Goal: Task Accomplishment & Management: Manage account settings

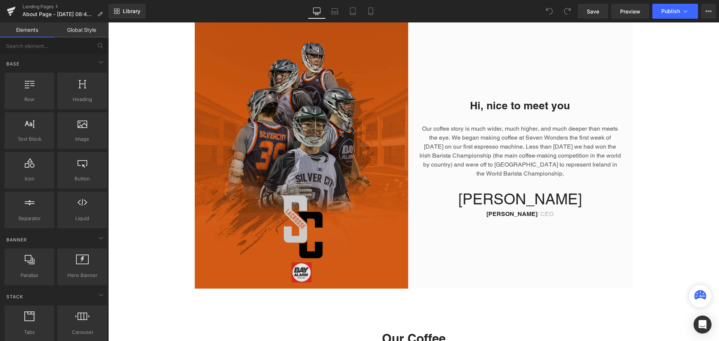
scroll to position [300, 0]
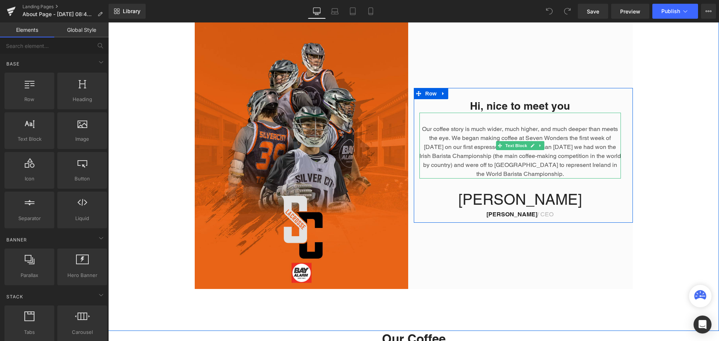
click at [419, 128] on p "Our coffee story is much wider, much higher, and much deeper than meets the eye…" at bounding box center [519, 152] width 201 height 54
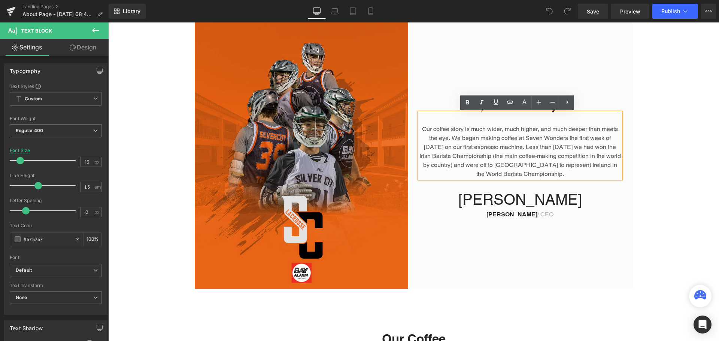
drag, startPoint x: 418, startPoint y: 128, endPoint x: 588, endPoint y: 174, distance: 175.7
click at [588, 174] on p "Our coffee story is much wider, much higher, and much deeper than meets the eye…" at bounding box center [519, 152] width 201 height 54
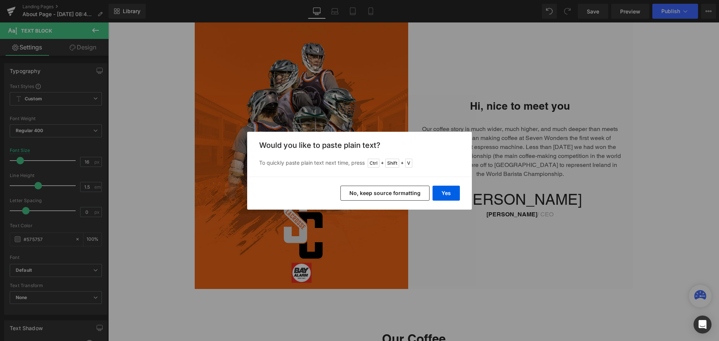
click at [383, 194] on button "No, keep source formatting" at bounding box center [384, 193] width 89 height 15
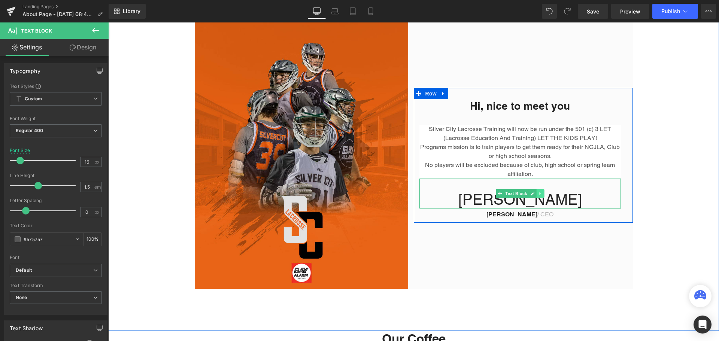
click at [539, 193] on icon at bounding box center [539, 193] width 1 height 3
click at [542, 193] on icon at bounding box center [544, 194] width 4 height 4
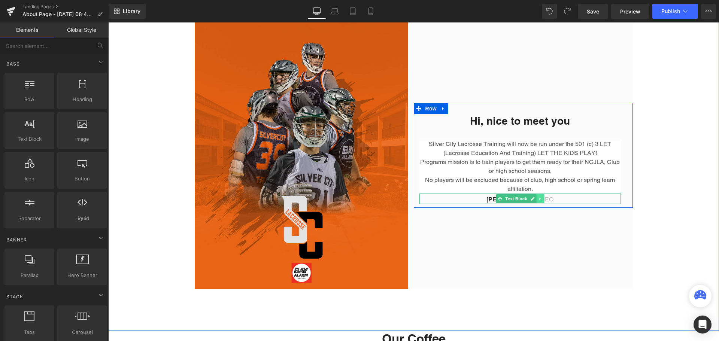
click at [538, 198] on icon at bounding box center [540, 199] width 4 height 4
click at [542, 198] on icon at bounding box center [544, 199] width 4 height 4
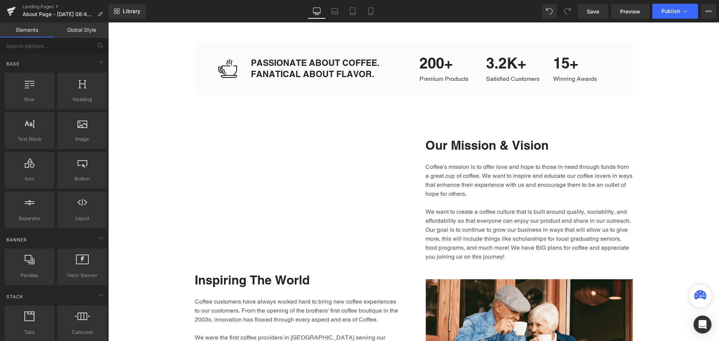
scroll to position [974, 0]
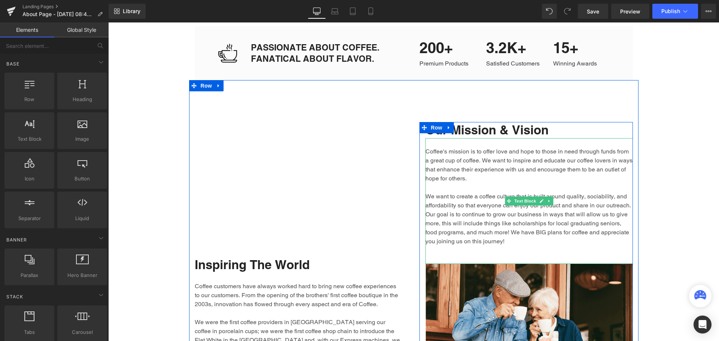
click at [535, 245] on p "We want to create a coffee culture that is built around quality, sociability, a…" at bounding box center [528, 219] width 207 height 54
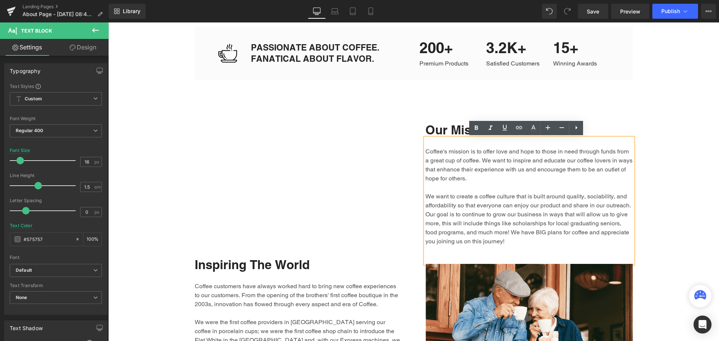
drag, startPoint x: 534, startPoint y: 240, endPoint x: 421, endPoint y: 153, distance: 142.8
click at [425, 153] on div "Coffee's mission is to offer love and hope to those in need through funds from …" at bounding box center [528, 201] width 207 height 126
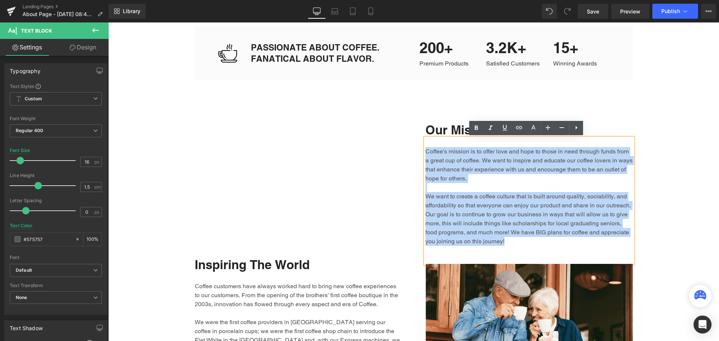
drag, startPoint x: 534, startPoint y: 240, endPoint x: 424, endPoint y: 154, distance: 140.2
click at [425, 154] on div "Coffee's mission is to offer love and hope to those in need through funds from …" at bounding box center [528, 201] width 207 height 126
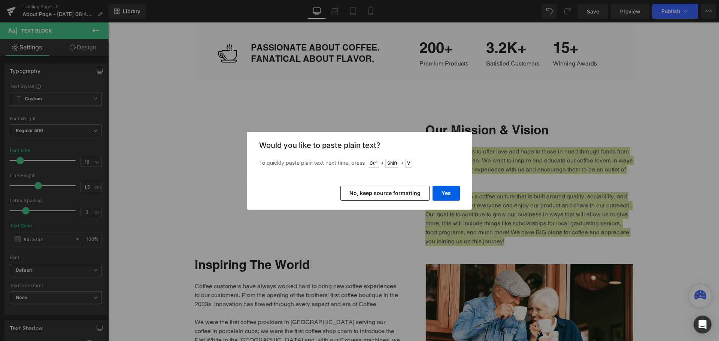
click at [403, 187] on button "No, keep source formatting" at bounding box center [384, 193] width 89 height 15
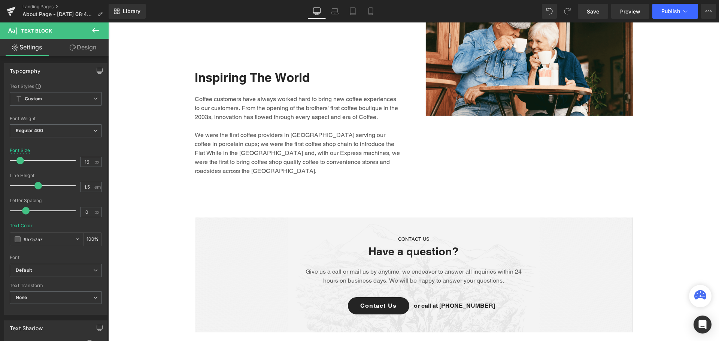
scroll to position [1198, 0]
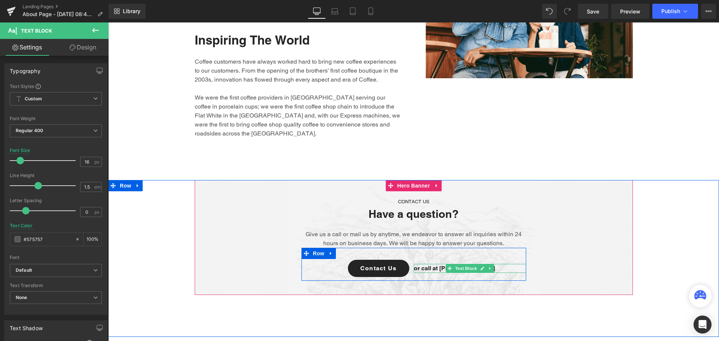
click at [503, 264] on p "or call at [PHONE_NUMBER]" at bounding box center [470, 268] width 112 height 9
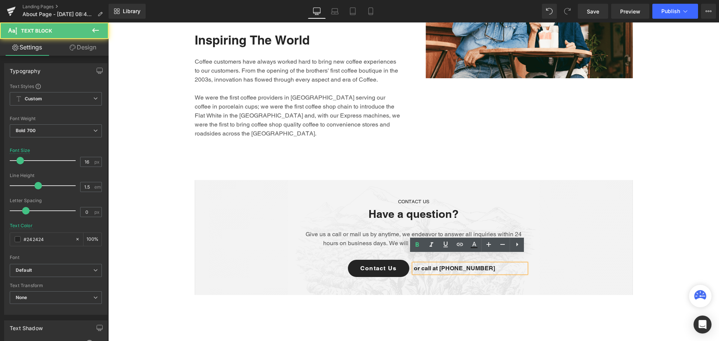
click at [479, 264] on p "or call at [PHONE_NUMBER]" at bounding box center [470, 268] width 112 height 9
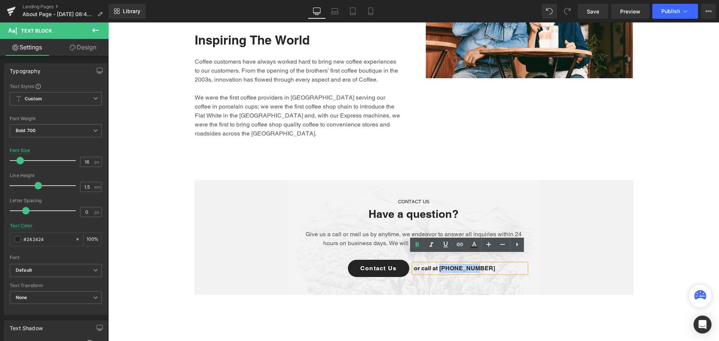
drag, startPoint x: 479, startPoint y: 260, endPoint x: 438, endPoint y: 256, distance: 41.0
click at [438, 264] on p "or call at [PHONE_NUMBER]" at bounding box center [470, 268] width 112 height 9
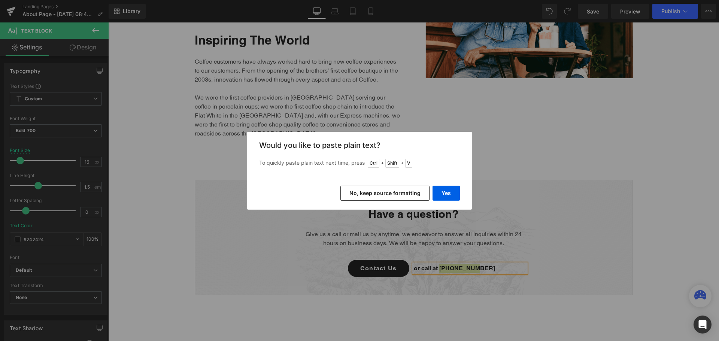
click at [415, 196] on button "No, keep source formatting" at bounding box center [384, 193] width 89 height 15
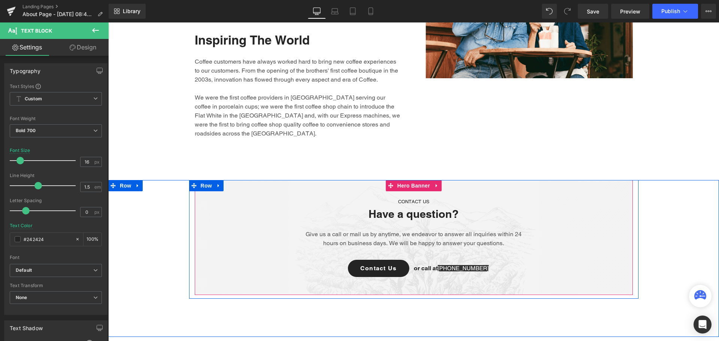
click at [574, 246] on span "CONTACT US Text Block Have a question? Heading Give us a call or mail us by any…" at bounding box center [414, 236] width 438 height 98
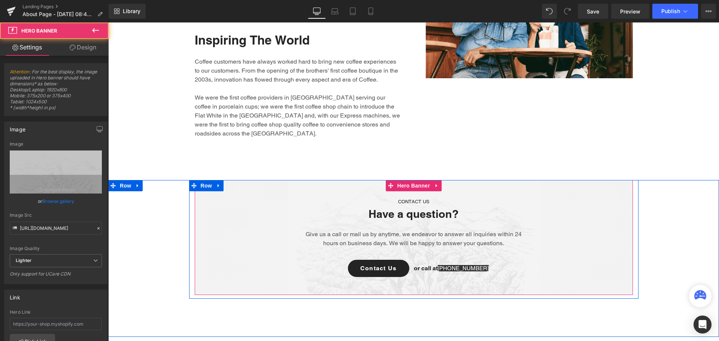
click at [589, 225] on span "CONTACT US Text Block Have a question? Heading Give us a call or mail us by any…" at bounding box center [414, 236] width 438 height 98
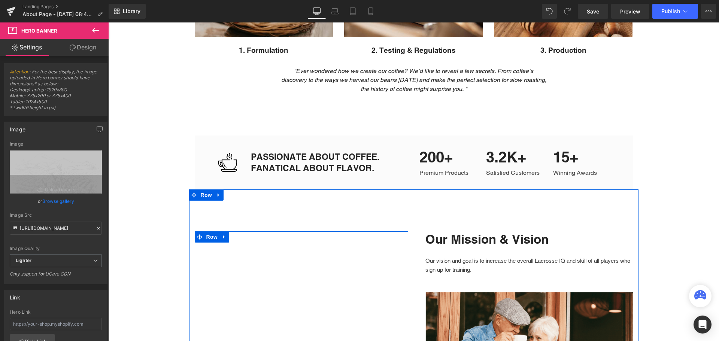
scroll to position [861, 0]
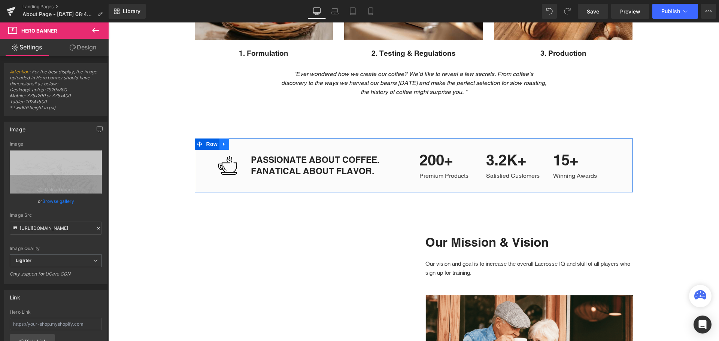
click at [223, 144] on icon at bounding box center [223, 144] width 1 height 3
click at [241, 142] on icon at bounding box center [243, 145] width 5 height 6
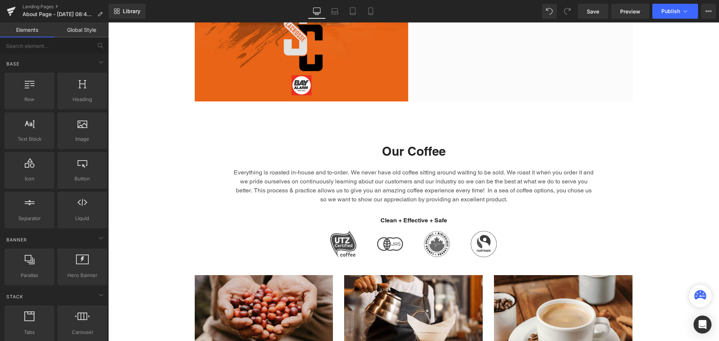
scroll to position [487, 0]
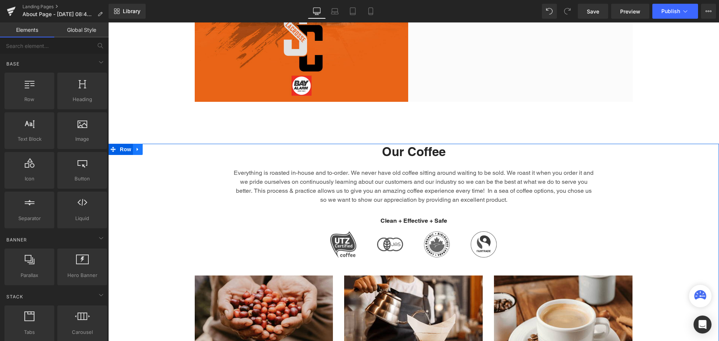
click at [136, 149] on icon at bounding box center [137, 149] width 5 height 6
click at [155, 146] on icon at bounding box center [157, 149] width 5 height 6
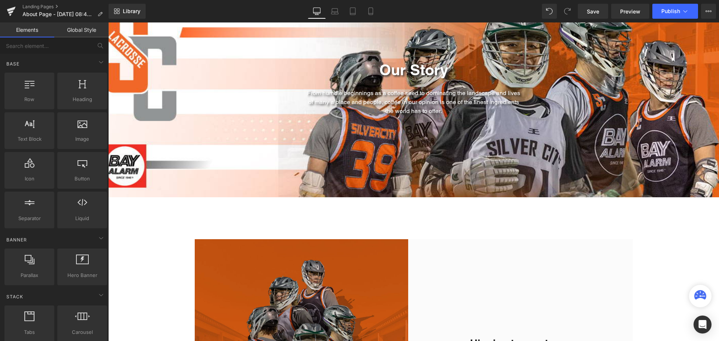
scroll to position [75, 0]
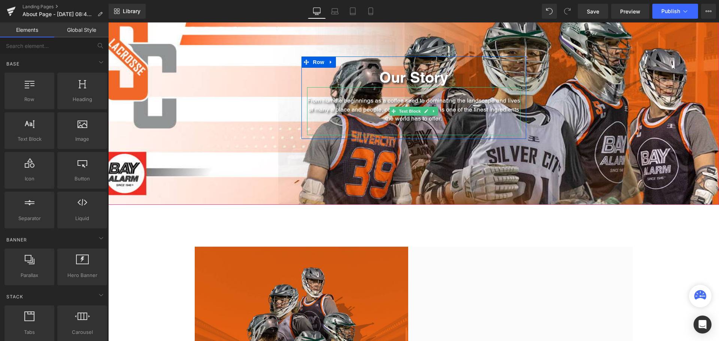
click at [328, 104] on p "From humble beginnings as a coffee seed to dominating the landscape and lives o…" at bounding box center [413, 109] width 213 height 27
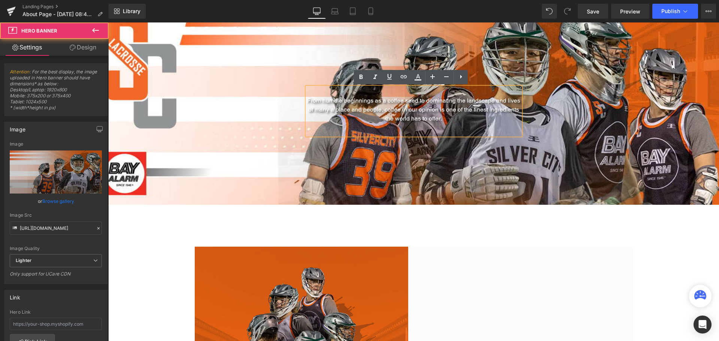
click at [217, 101] on span "Our Story Heading From humble beginnings as a coffee seed to dominating the lan…" at bounding box center [413, 98] width 611 height 82
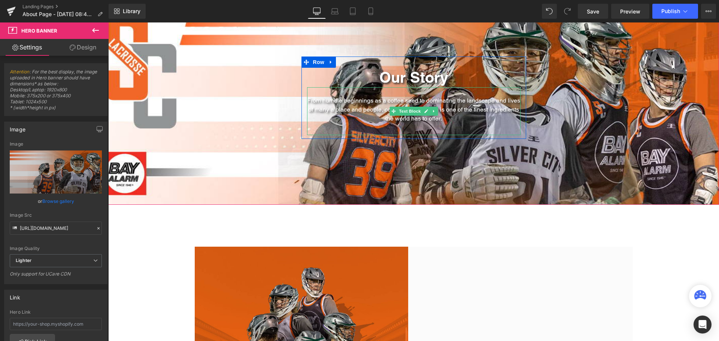
click at [459, 115] on p "From humble beginnings as a coffee seed to dominating the landscape and lives o…" at bounding box center [413, 109] width 213 height 27
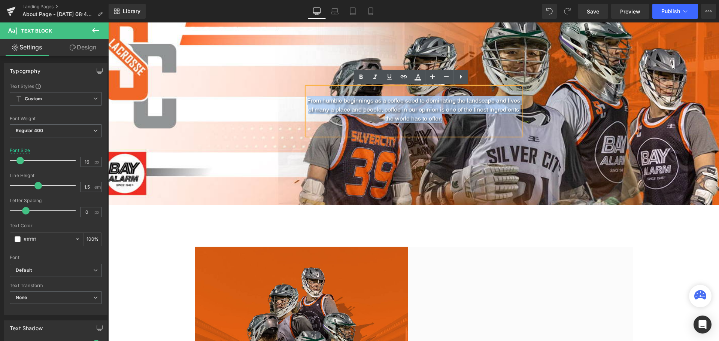
drag, startPoint x: 456, startPoint y: 118, endPoint x: 304, endPoint y: 92, distance: 153.4
click at [307, 92] on div "From humble beginnings as a coffee seed to dominating the landscape and lives o…" at bounding box center [413, 111] width 213 height 48
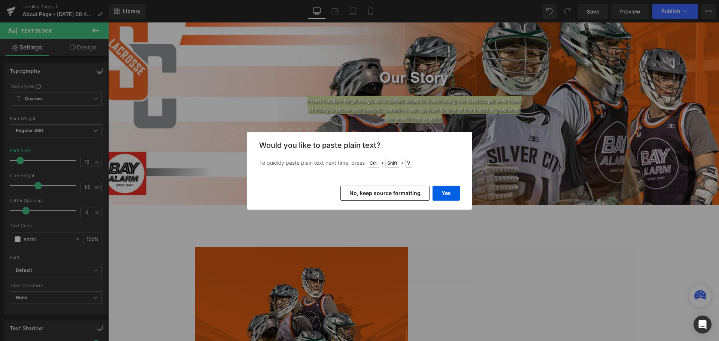
click at [391, 192] on button "No, keep source formatting" at bounding box center [384, 193] width 89 height 15
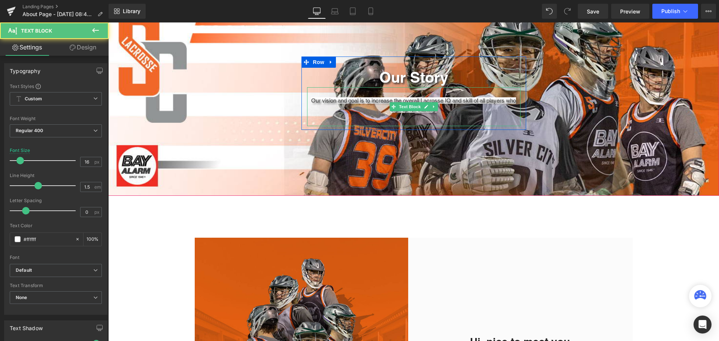
click at [385, 101] on span "Our vision and goal is to increase the overall Lacrosse IQ and skill of all pla…" at bounding box center [413, 104] width 205 height 15
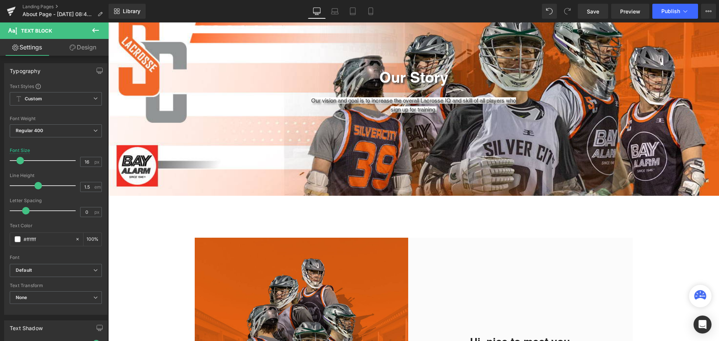
click at [85, 51] on link "Design" at bounding box center [83, 47] width 54 height 17
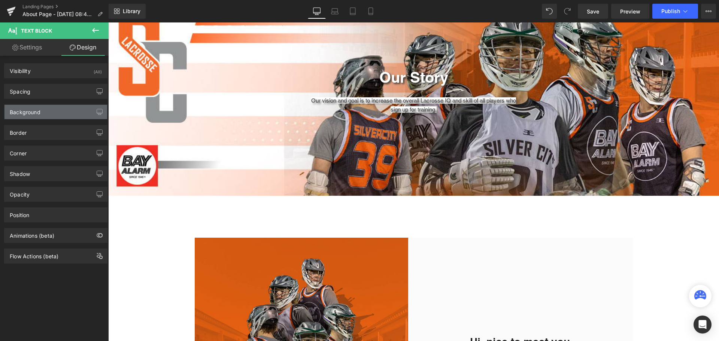
click at [78, 110] on div "Background" at bounding box center [55, 112] width 103 height 14
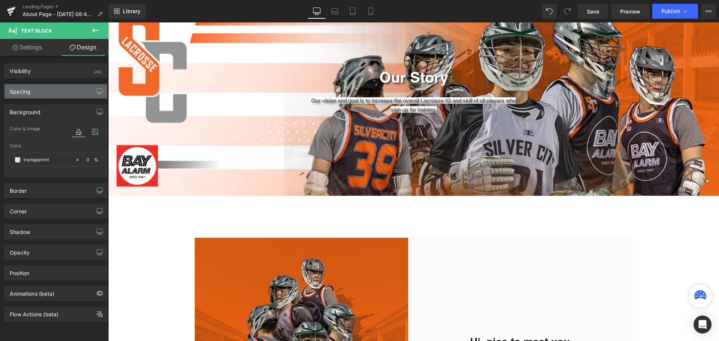
click at [78, 92] on div "Spacing" at bounding box center [55, 91] width 103 height 14
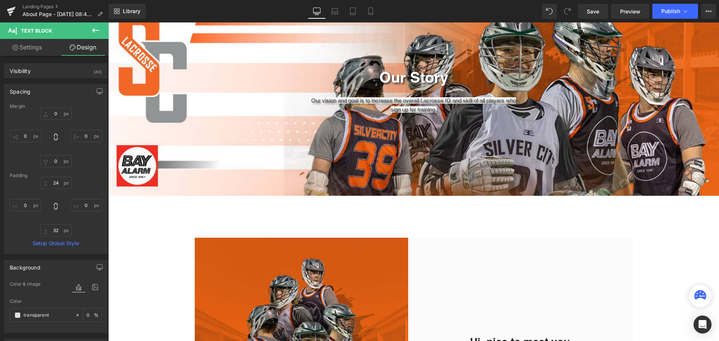
click at [78, 92] on div "Spacing" at bounding box center [55, 91] width 103 height 14
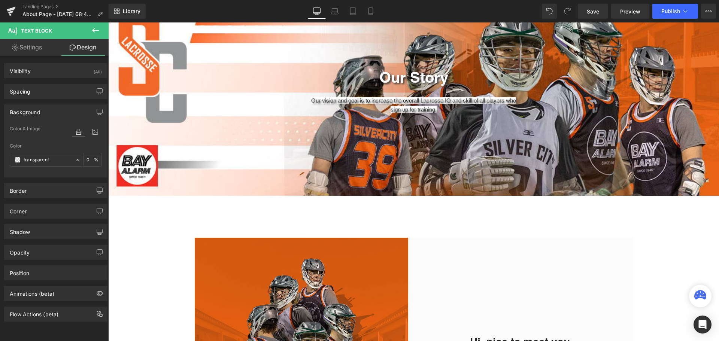
click at [70, 112] on div "Background" at bounding box center [55, 112] width 103 height 14
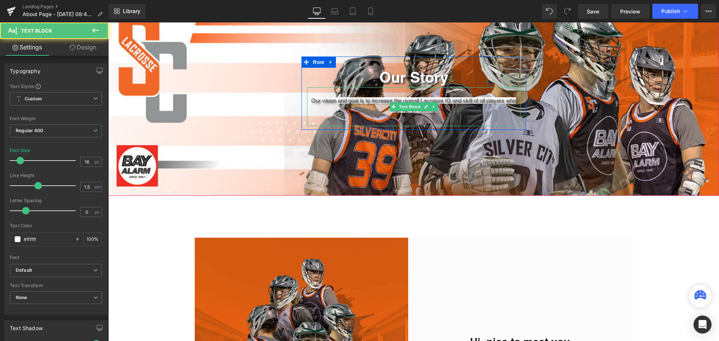
click at [362, 103] on span "Our vision and goal is to increase the overall Lacrosse IQ and skill of all pla…" at bounding box center [413, 104] width 205 height 15
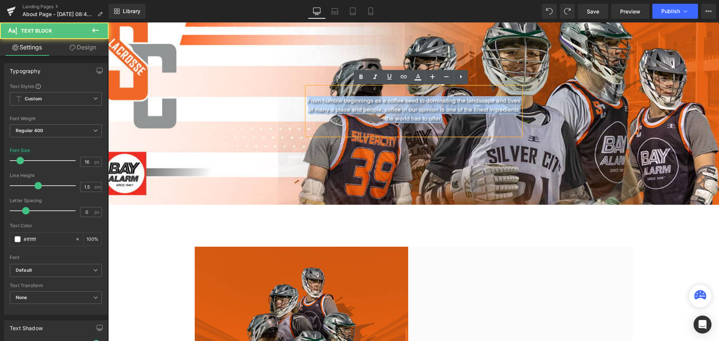
drag, startPoint x: 456, startPoint y: 118, endPoint x: 309, endPoint y: 99, distance: 148.8
click at [309, 99] on p "From humble beginnings as a coffee seed to dominating the landscape and lives o…" at bounding box center [413, 109] width 213 height 27
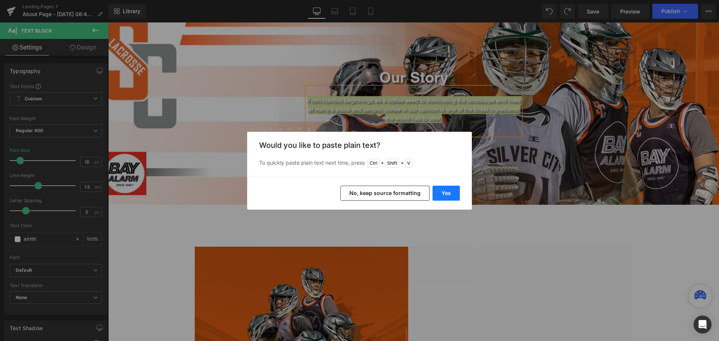
click at [449, 192] on button "Yes" at bounding box center [446, 193] width 27 height 15
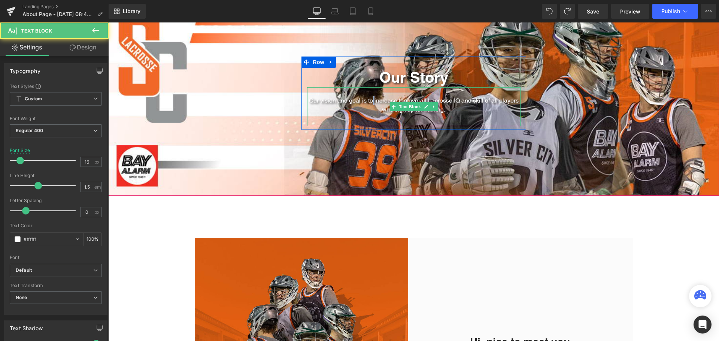
click at [369, 101] on p "Our vision and goal is to increase the overall Lacrosse IQ and skill of all pla…" at bounding box center [413, 105] width 213 height 18
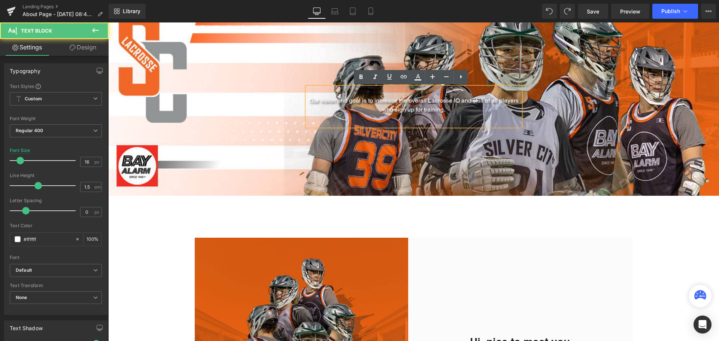
click at [373, 99] on p "Our vision and goal is to increase the overall Lacrosse IQ and skill of all pla…" at bounding box center [413, 105] width 213 height 18
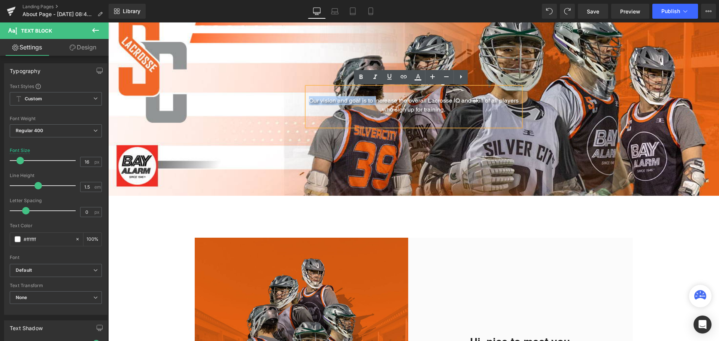
drag, startPoint x: 373, startPoint y: 99, endPoint x: 287, endPoint y: 99, distance: 86.1
click at [287, 99] on span "Our Story Heading Our vision and goal is to increase the overall Lacrosse IQ an…" at bounding box center [413, 93] width 611 height 73
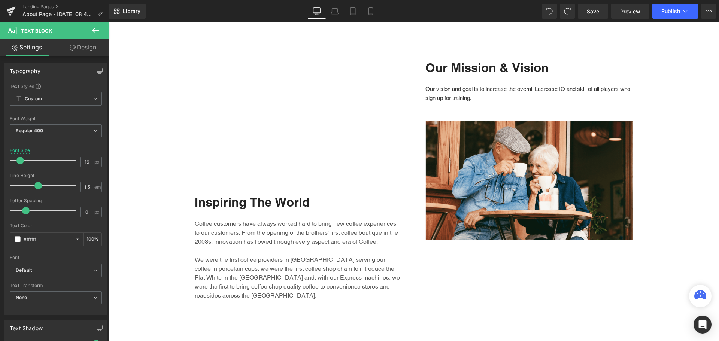
scroll to position [524, 0]
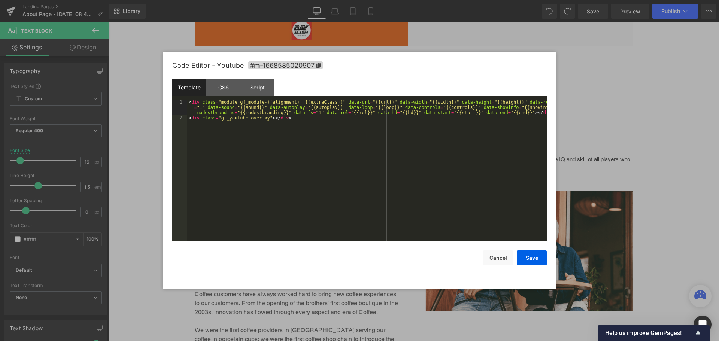
click at [344, 0] on div "You are previewing how the will restyle your page. You can not edit Elements in…" at bounding box center [359, 0] width 719 height 0
click at [503, 260] on button "Cancel" at bounding box center [498, 258] width 30 height 15
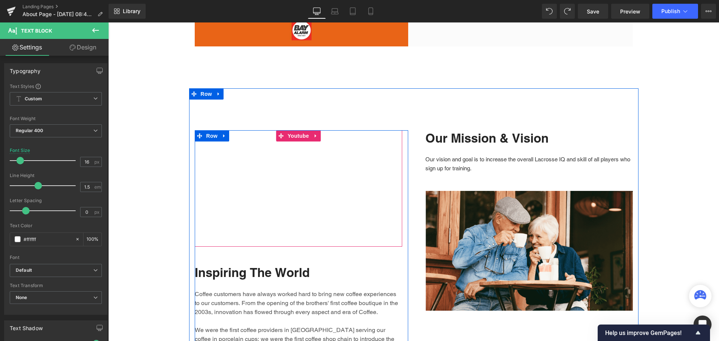
click at [271, 161] on div at bounding box center [298, 188] width 207 height 117
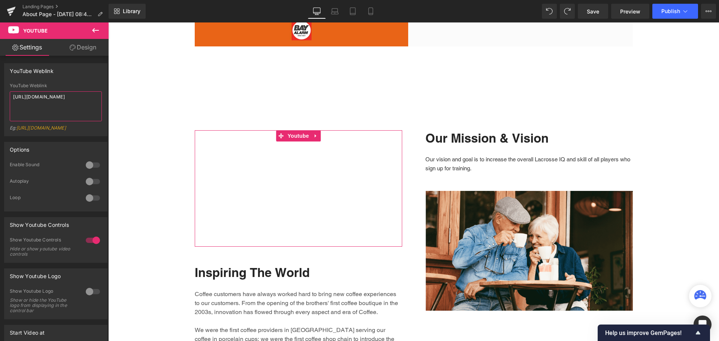
drag, startPoint x: 85, startPoint y: 96, endPoint x: 0, endPoint y: 96, distance: 84.6
click at [0, 96] on div "YouTube Weblink YouTube Weblink [URL][DOMAIN_NAME] Eg: [URL][DOMAIN_NAME]" at bounding box center [56, 97] width 112 height 79
paste textarea "[DOMAIN_NAME][URL]"
type textarea "[URL][DOMAIN_NAME]"
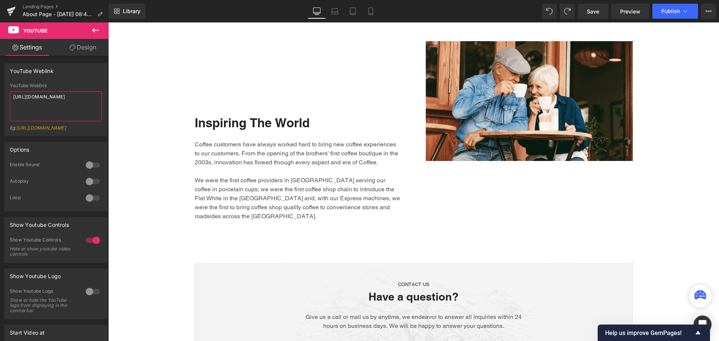
scroll to position [637, 0]
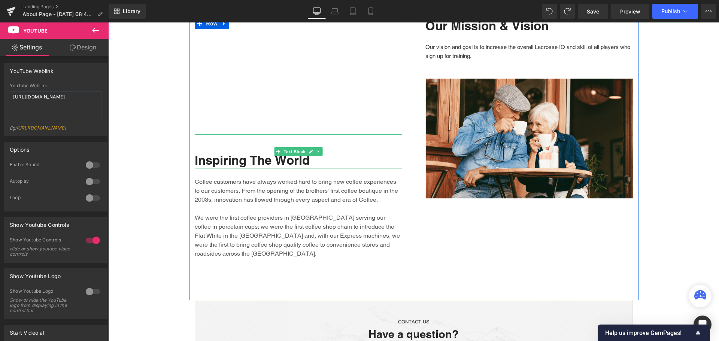
click at [311, 161] on p "Inspiring The World" at bounding box center [298, 160] width 207 height 16
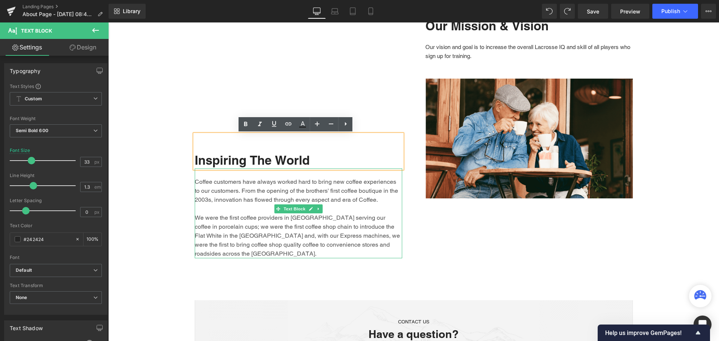
click at [349, 243] on p "Coffee customers have always worked hard to bring new coffee experiences to our…" at bounding box center [298, 217] width 207 height 81
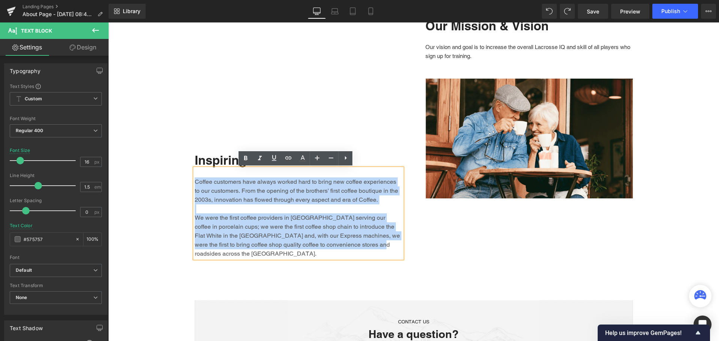
drag, startPoint x: 350, startPoint y: 244, endPoint x: 161, endPoint y: 175, distance: 201.8
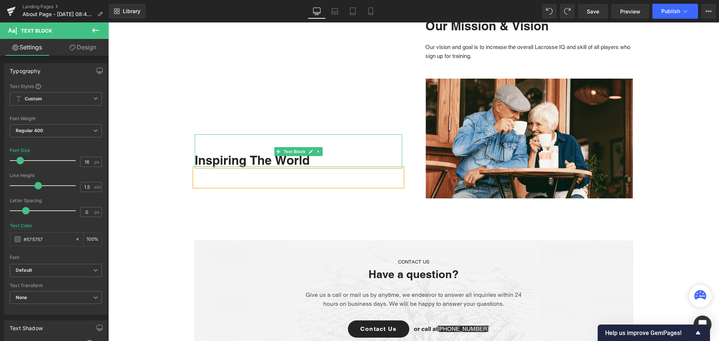
click at [313, 160] on p "Inspiring The World" at bounding box center [298, 160] width 207 height 16
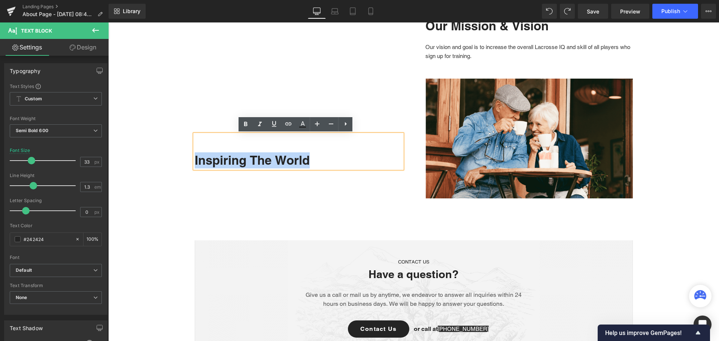
drag, startPoint x: 313, startPoint y: 160, endPoint x: 181, endPoint y: 153, distance: 132.4
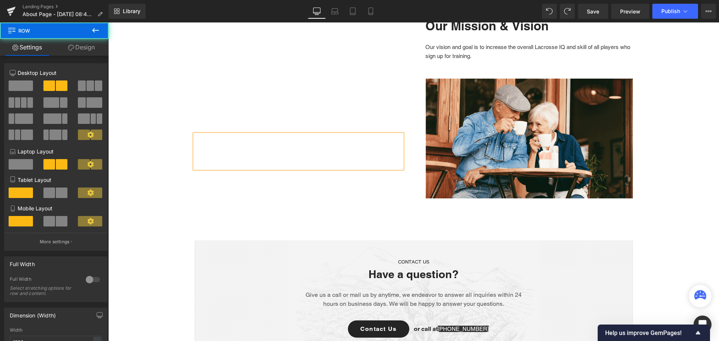
click at [249, 200] on div "Youtube Text Block Text Block Row Image Our Mission & Vision Text Block Our vis…" at bounding box center [413, 108] width 449 height 265
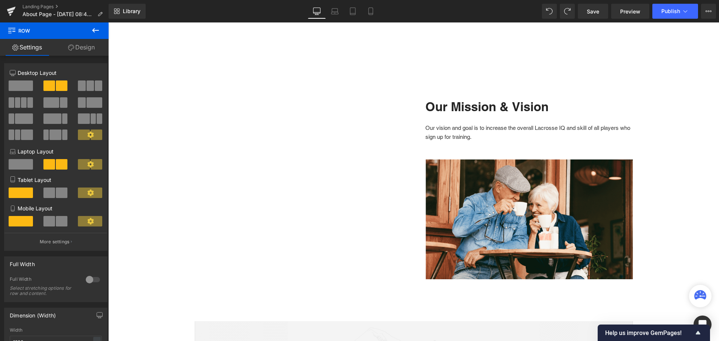
scroll to position [711, 0]
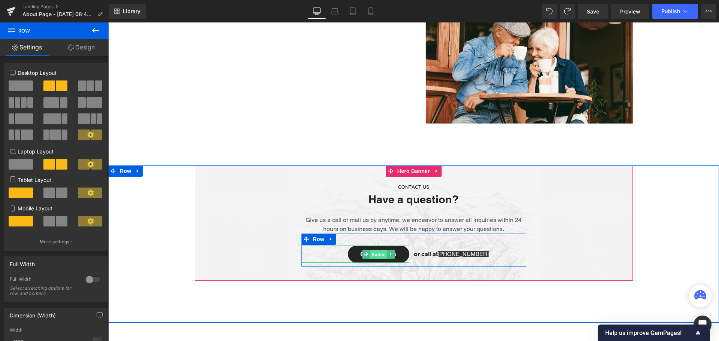
click at [374, 253] on span "Button" at bounding box center [378, 254] width 17 height 9
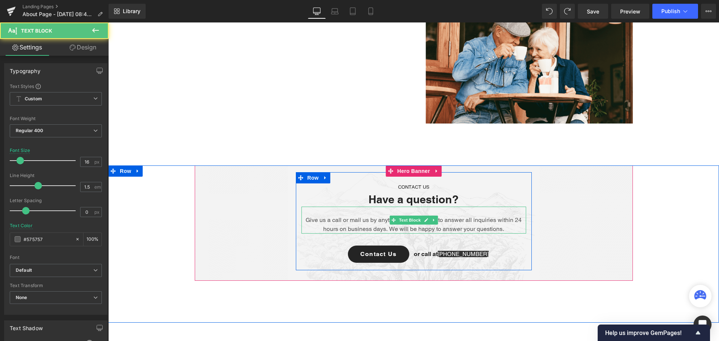
click at [476, 222] on p "Give us a call or mail us by anytime, we endeavor to answer all inquiries withi…" at bounding box center [413, 225] width 225 height 18
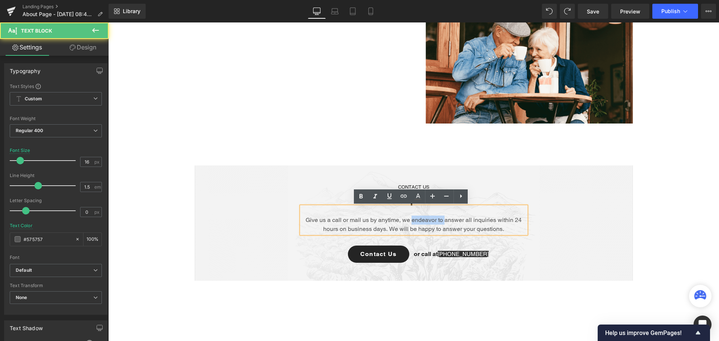
drag, startPoint x: 442, startPoint y: 219, endPoint x: 409, endPoint y: 219, distance: 33.0
click at [409, 219] on p "Give us a call or mail us by anytime, we endeavor to answer all inquiries withi…" at bounding box center [413, 225] width 225 height 18
click at [417, 219] on p "Give us a call or mail us by anytime, we endeavor to answer all inquiries withi…" at bounding box center [413, 225] width 225 height 18
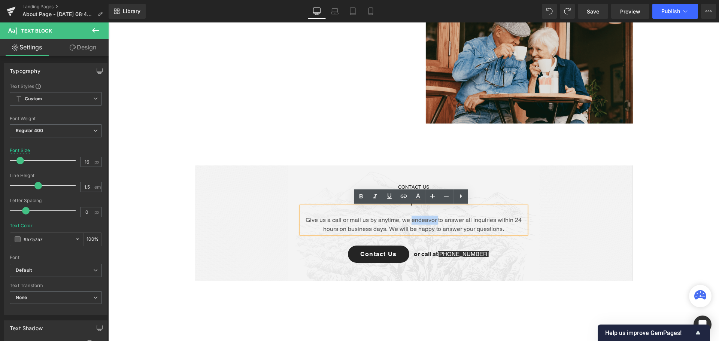
copy p "endeavor"
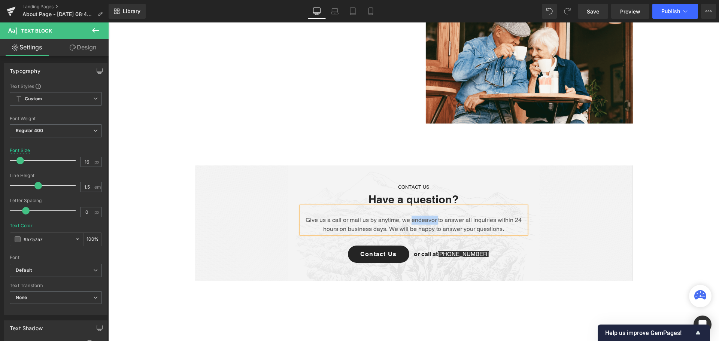
click at [594, 235] on span "CONTACT US Text Block Have a question? Heading Give us a call or mail us by any…" at bounding box center [414, 221] width 438 height 98
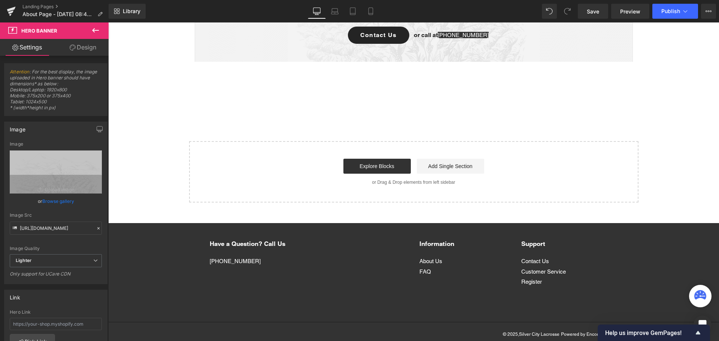
scroll to position [936, 0]
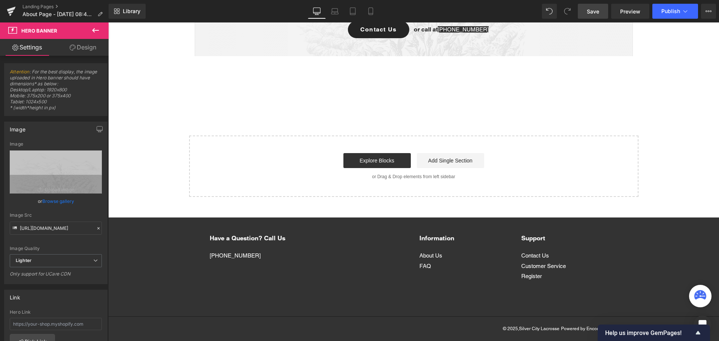
click at [597, 9] on span "Save" at bounding box center [593, 11] width 12 height 8
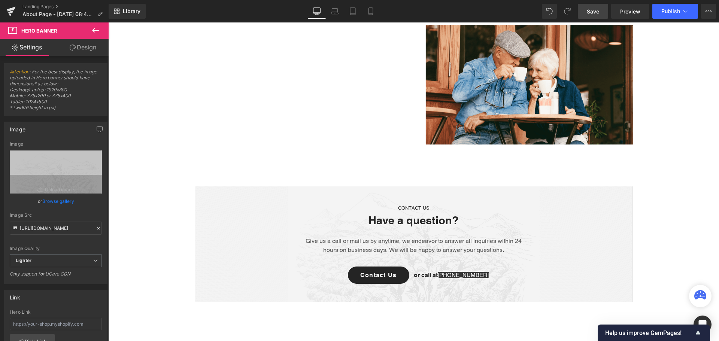
scroll to position [674, 0]
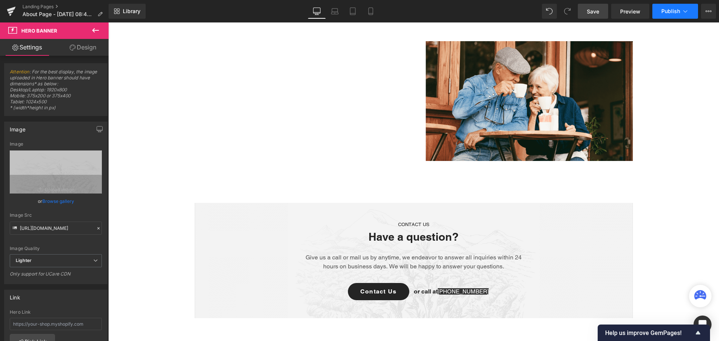
click at [662, 7] on button "Publish" at bounding box center [675, 11] width 46 height 15
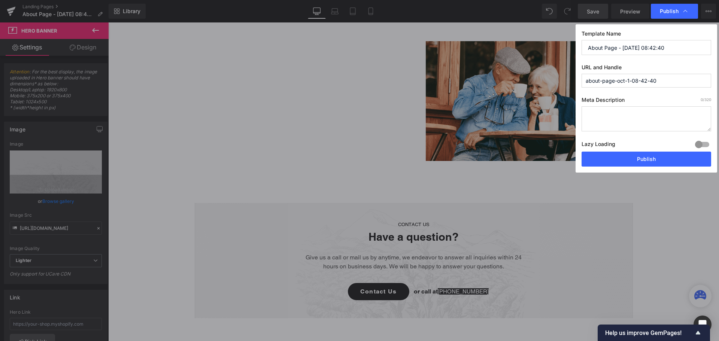
drag, startPoint x: 644, startPoint y: 47, endPoint x: 616, endPoint y: 47, distance: 27.7
click at [616, 47] on input "About Page - [DATE] 08:42:40" at bounding box center [647, 47] width 130 height 15
type input "About Page"
drag, startPoint x: 660, startPoint y: 82, endPoint x: 613, endPoint y: 81, distance: 46.8
click at [613, 81] on input "about-page-oct-1-08-42-40" at bounding box center [647, 81] width 130 height 14
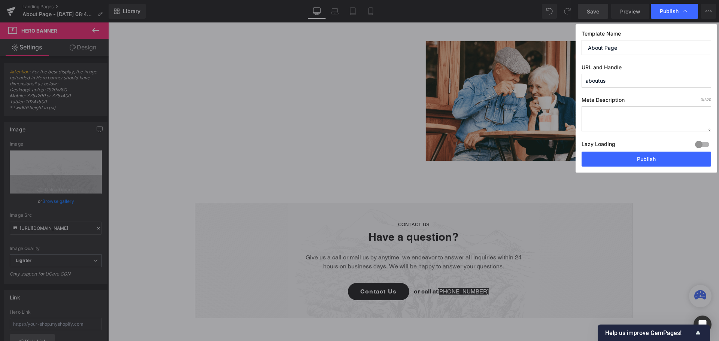
click at [601, 82] on input "aboutus" at bounding box center [647, 81] width 130 height 14
type input "about-us"
click at [640, 156] on button "Publish" at bounding box center [647, 159] width 130 height 15
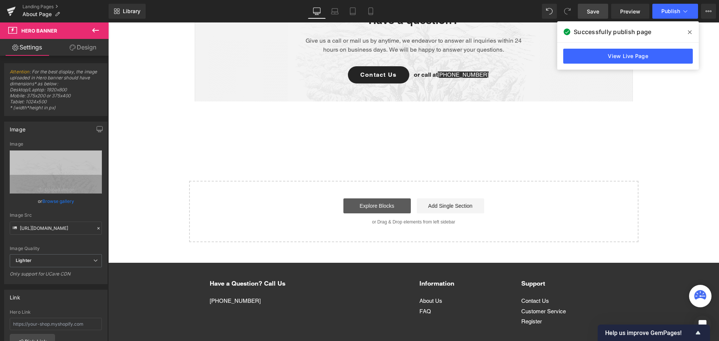
scroll to position [899, 0]
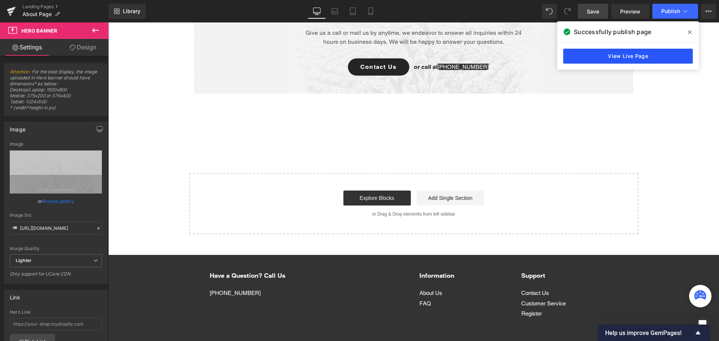
click at [638, 54] on link "View Live Page" at bounding box center [628, 56] width 130 height 15
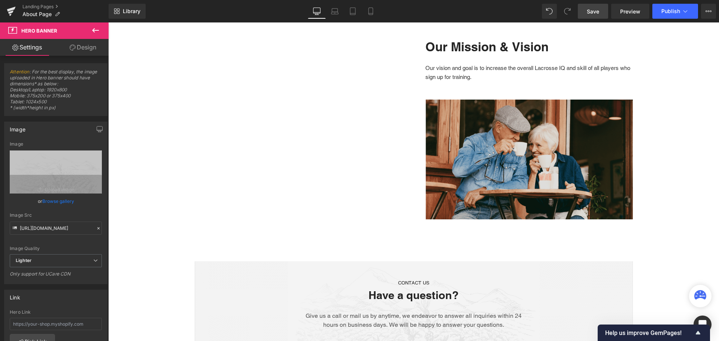
scroll to position [599, 0]
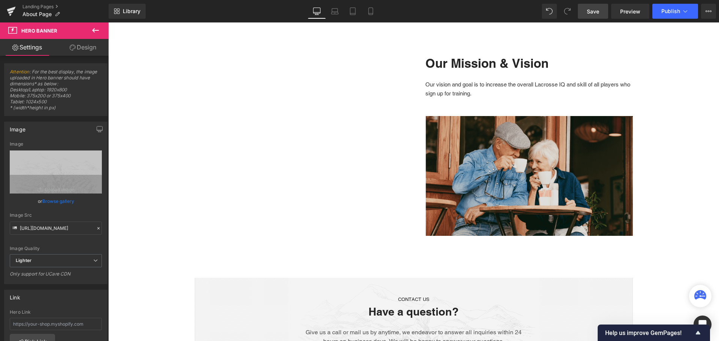
click at [467, 148] on img at bounding box center [528, 176] width 207 height 120
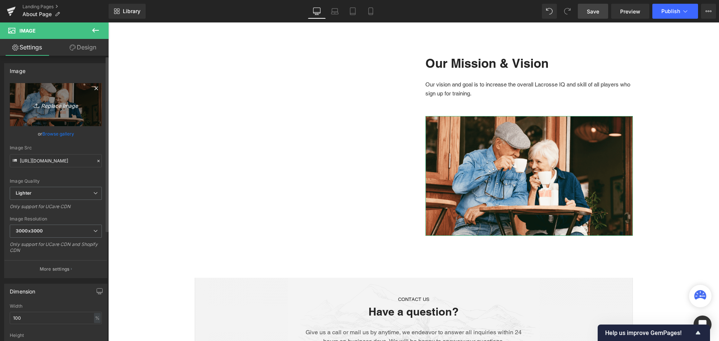
click at [39, 95] on link "Replace Image" at bounding box center [56, 104] width 92 height 43
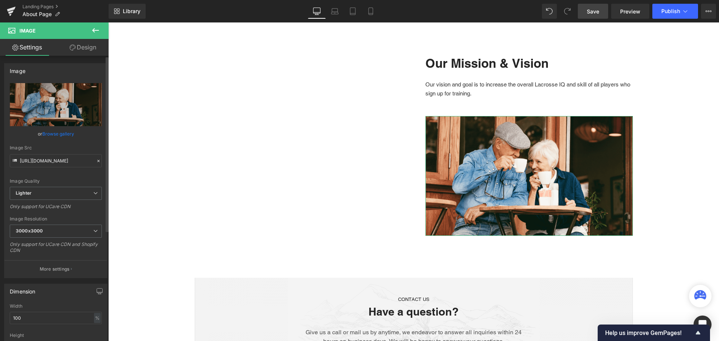
click at [68, 136] on link "Browse gallery" at bounding box center [58, 133] width 32 height 13
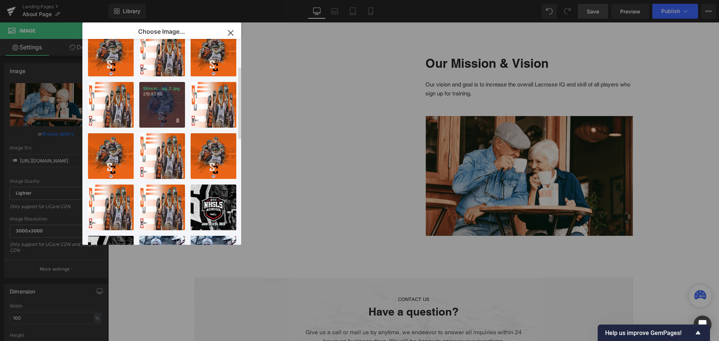
scroll to position [112, 0]
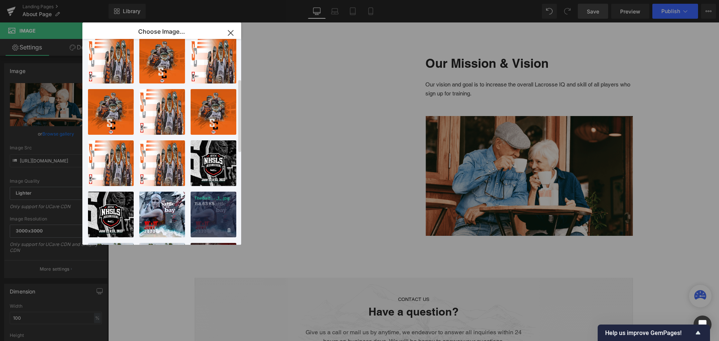
click at [210, 212] on div "TheBatt... _1_.jpg 158.63 KB" at bounding box center [214, 215] width 46 height 46
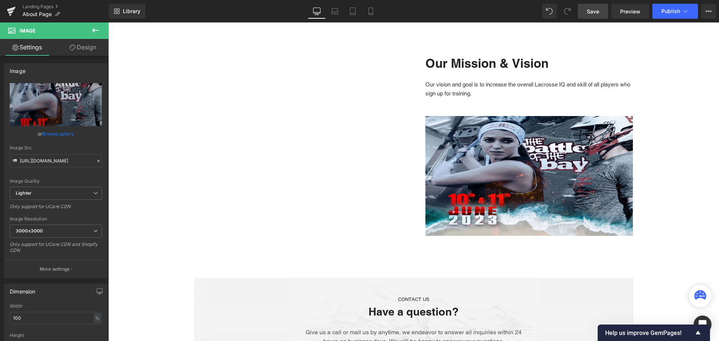
click at [594, 12] on span "Save" at bounding box center [593, 11] width 12 height 8
click at [688, 13] on icon at bounding box center [685, 10] width 7 height 7
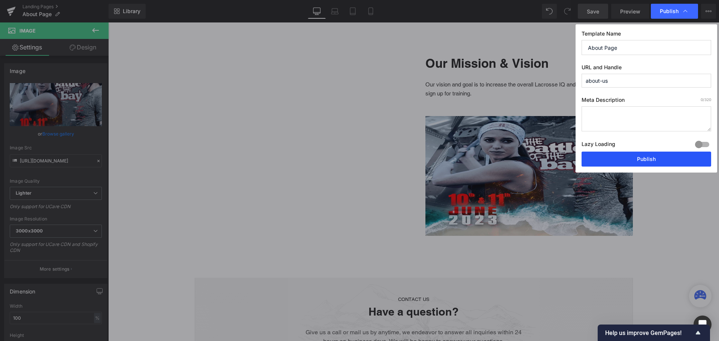
click at [649, 159] on button "Publish" at bounding box center [647, 159] width 130 height 15
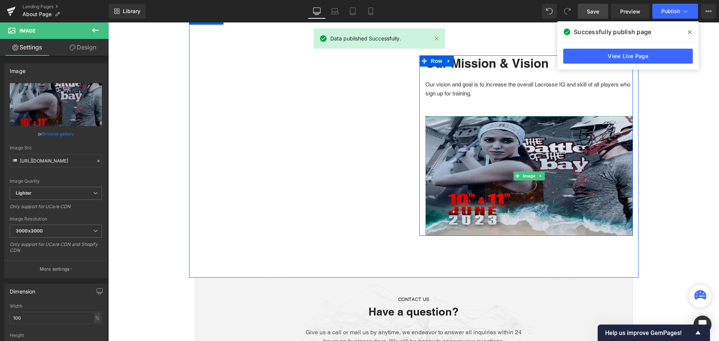
click at [512, 152] on img at bounding box center [528, 176] width 207 height 120
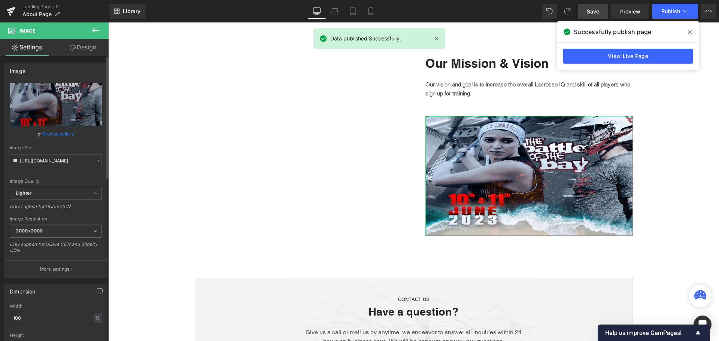
click at [59, 133] on link "Browse gallery" at bounding box center [58, 133] width 32 height 13
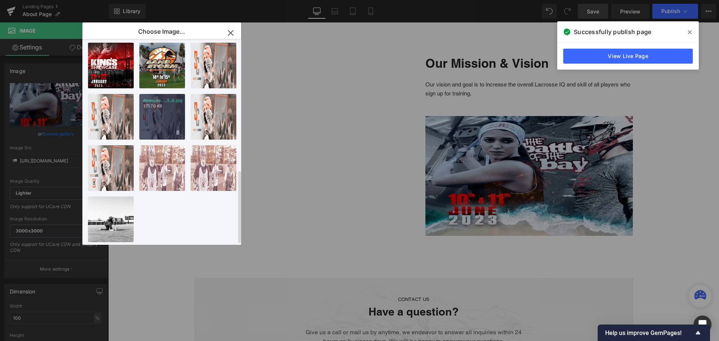
scroll to position [370, 0]
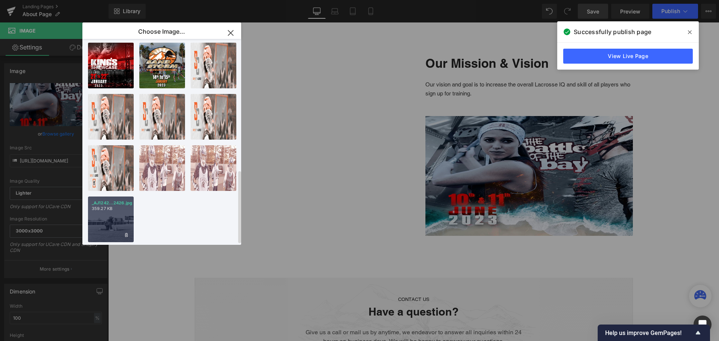
click at [104, 207] on div "_AJ1242...2426.jpg 359.27 KB" at bounding box center [111, 220] width 46 height 46
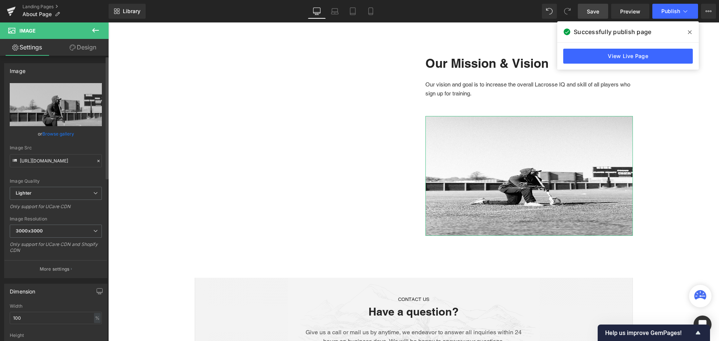
click at [69, 132] on link "Browse gallery" at bounding box center [58, 133] width 32 height 13
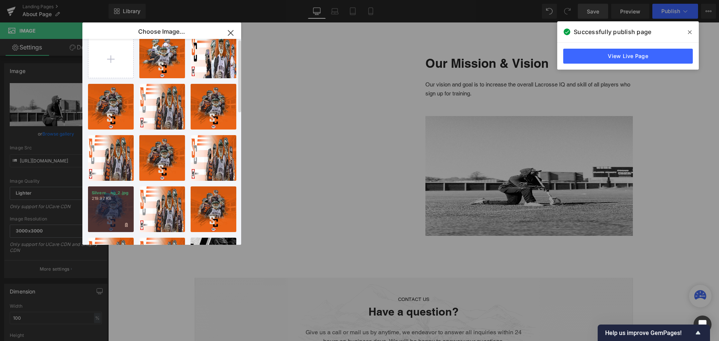
scroll to position [0, 0]
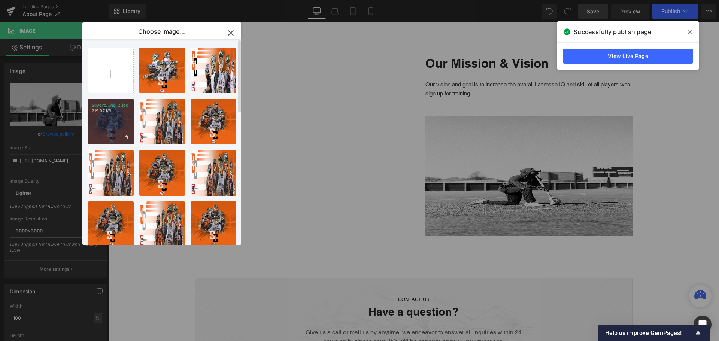
click at [100, 137] on div "Silverc...ng_2.jpg 219.97 KB" at bounding box center [111, 122] width 46 height 46
type input "[URL][DOMAIN_NAME]"
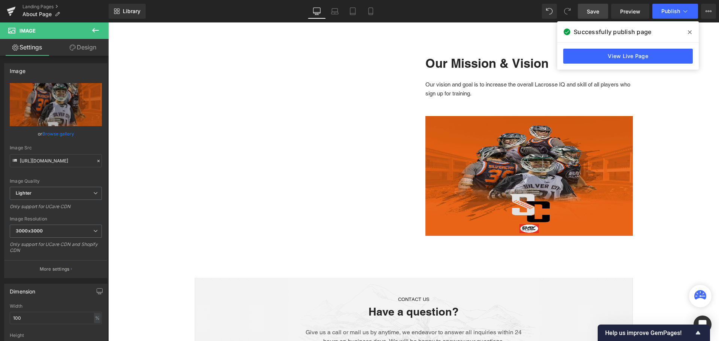
click at [592, 12] on span "Save" at bounding box center [593, 11] width 12 height 8
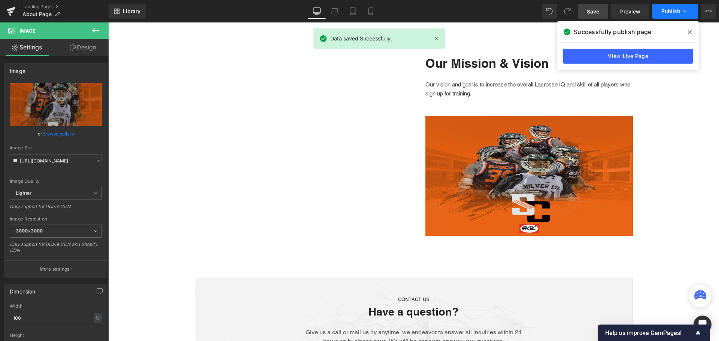
click at [672, 13] on span "Publish" at bounding box center [670, 11] width 19 height 6
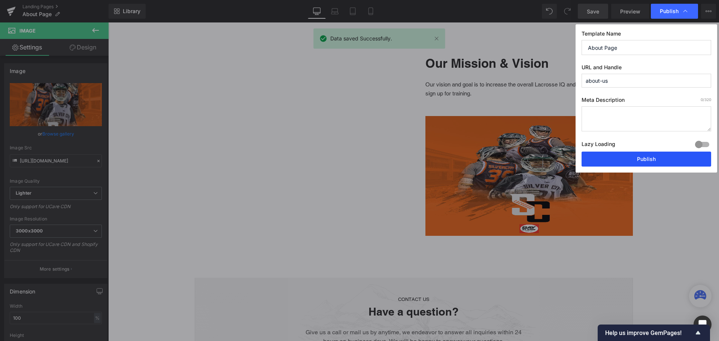
click at [614, 158] on button "Publish" at bounding box center [647, 159] width 130 height 15
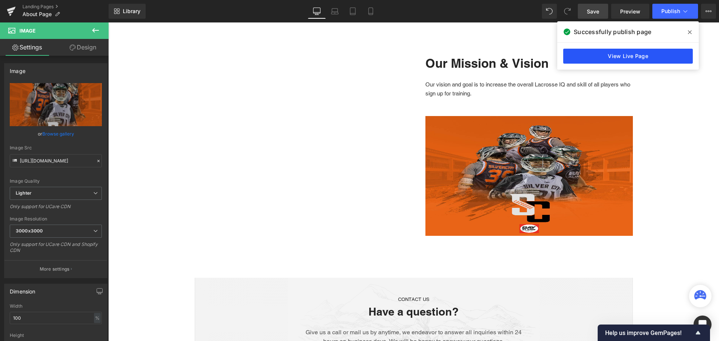
click at [607, 56] on link "View Live Page" at bounding box center [628, 56] width 130 height 15
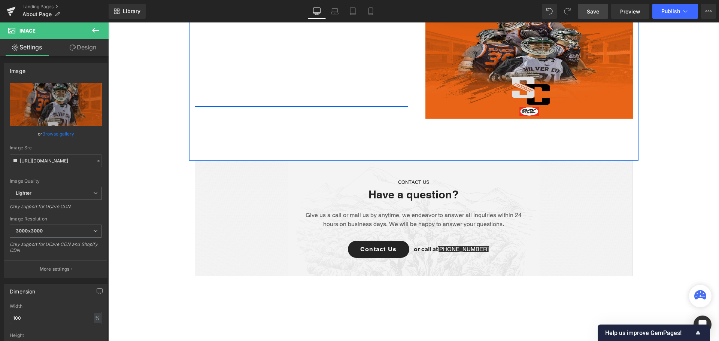
scroll to position [749, 0]
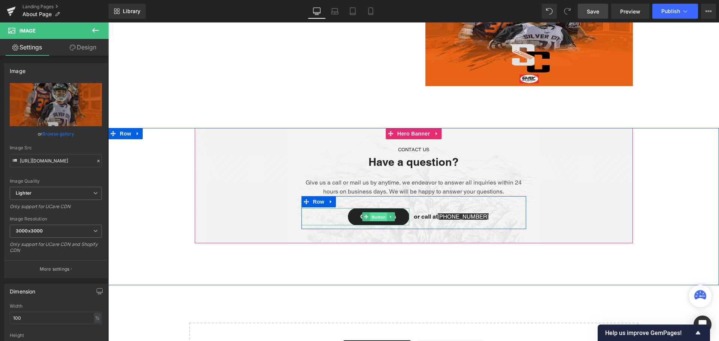
click at [372, 215] on span "Button" at bounding box center [378, 216] width 17 height 9
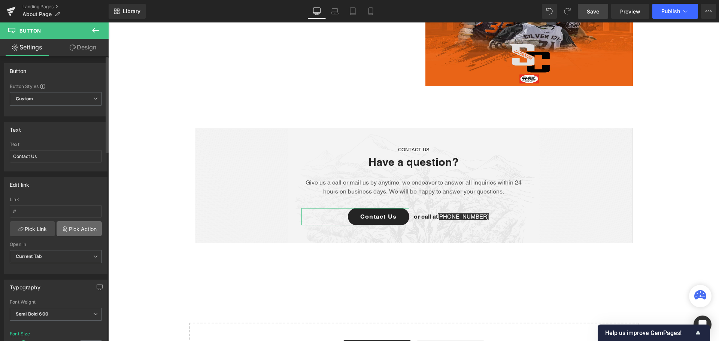
click at [85, 230] on link "Pick Action" at bounding box center [79, 228] width 45 height 15
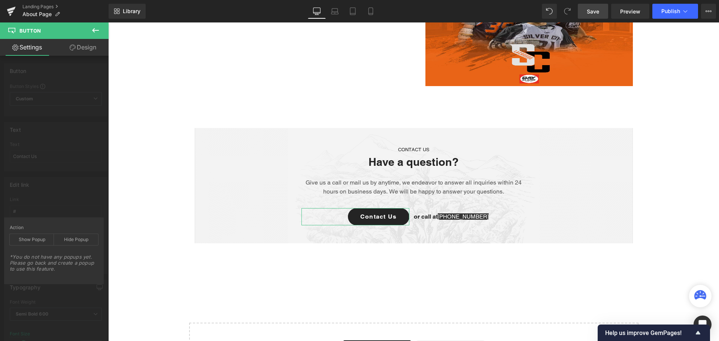
click at [64, 220] on div "Action Show Popup Hide Popup *You do not have any popups yet. Please go back an…" at bounding box center [54, 251] width 100 height 67
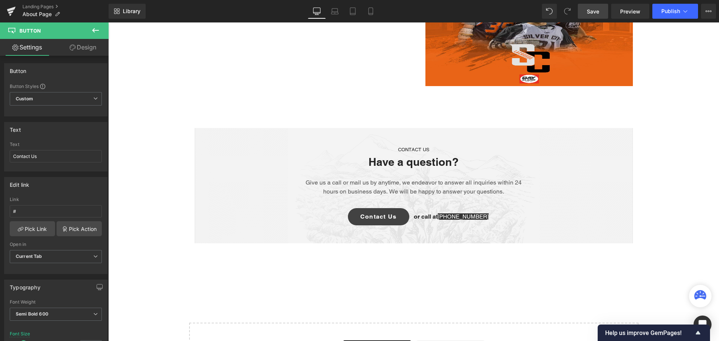
click at [46, 230] on link "Pick Link" at bounding box center [32, 228] width 45 height 15
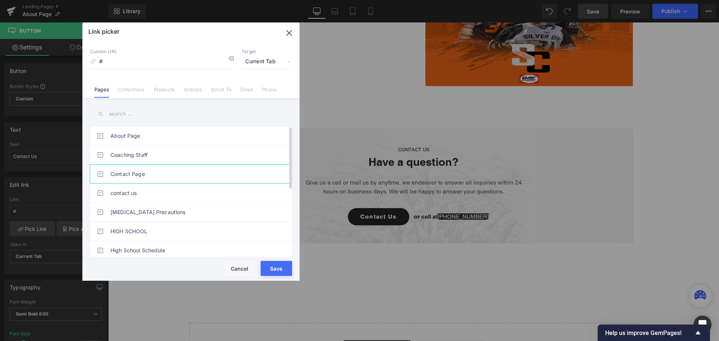
click at [156, 174] on link "Contact Page" at bounding box center [192, 174] width 165 height 19
type input "/pages/contactus"
click at [277, 266] on button "Save" at bounding box center [276, 268] width 31 height 15
type input "/pages/contactus"
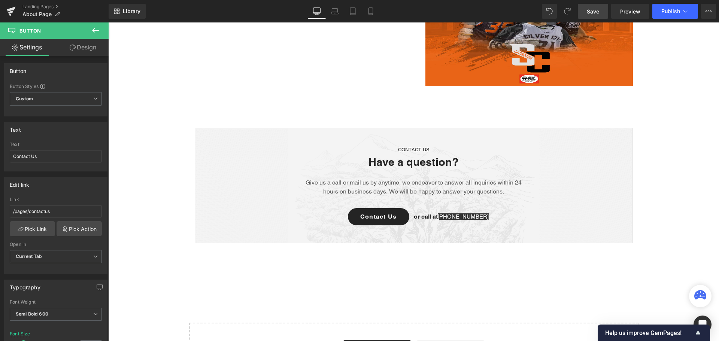
click at [587, 12] on span "Save" at bounding box center [593, 11] width 12 height 8
click at [679, 15] on button "Publish" at bounding box center [675, 11] width 46 height 15
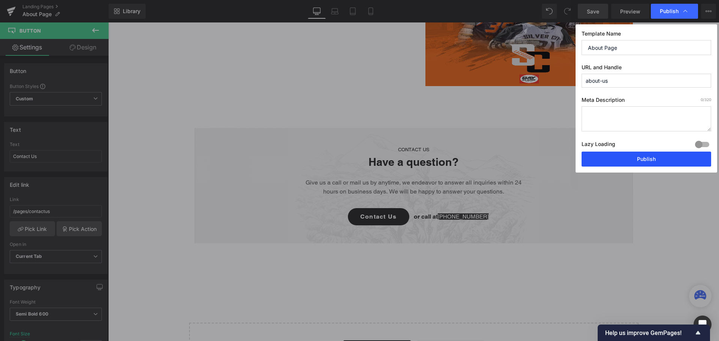
click at [645, 164] on button "Publish" at bounding box center [647, 159] width 130 height 15
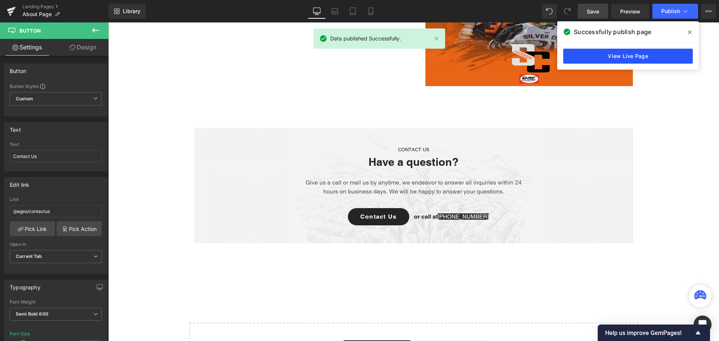
click at [610, 58] on link "View Live Page" at bounding box center [628, 56] width 130 height 15
